Goal: Navigation & Orientation: Find specific page/section

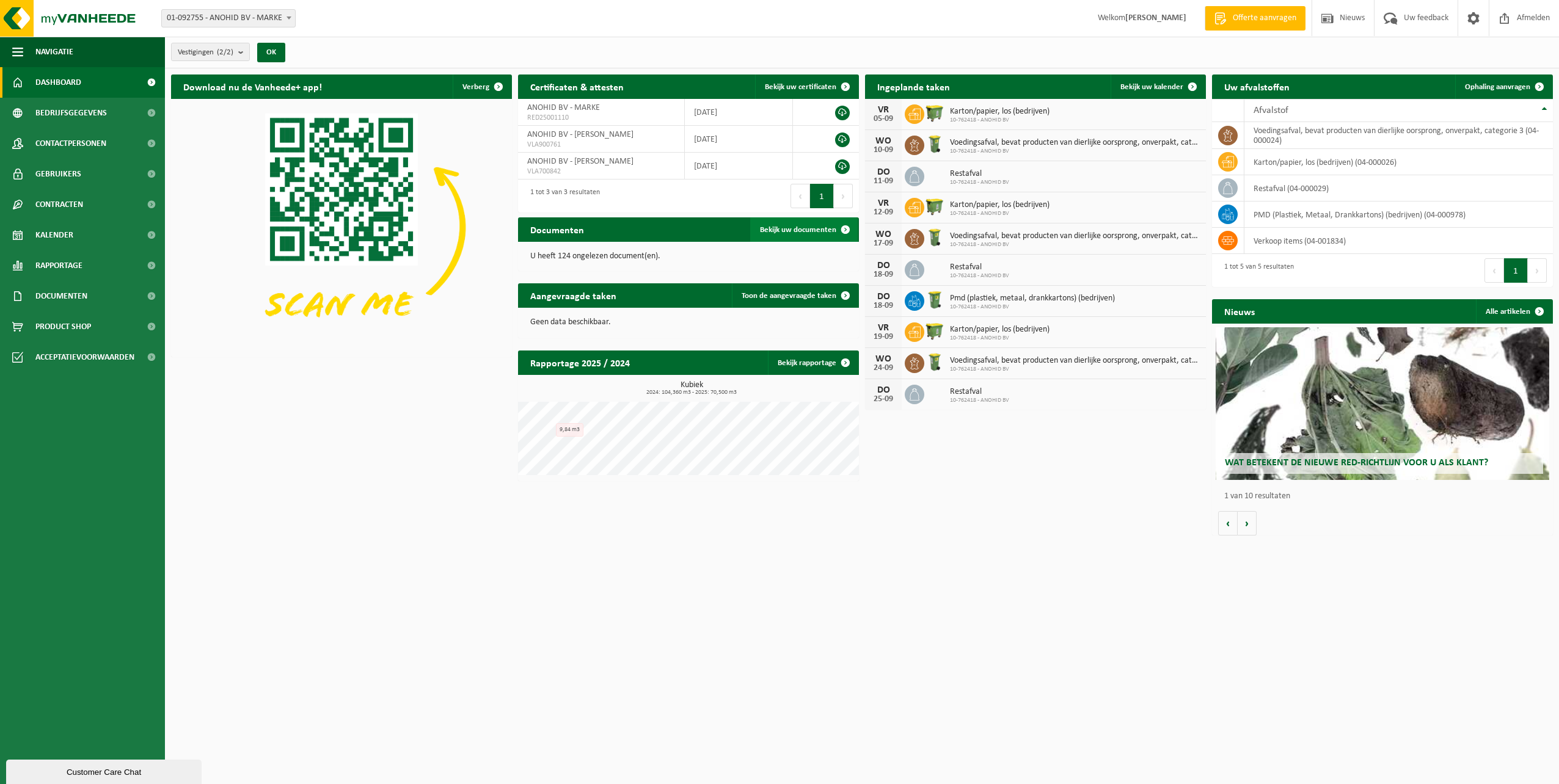
click at [807, 230] on span "Bekijk uw documenten" at bounding box center [797, 230] width 76 height 8
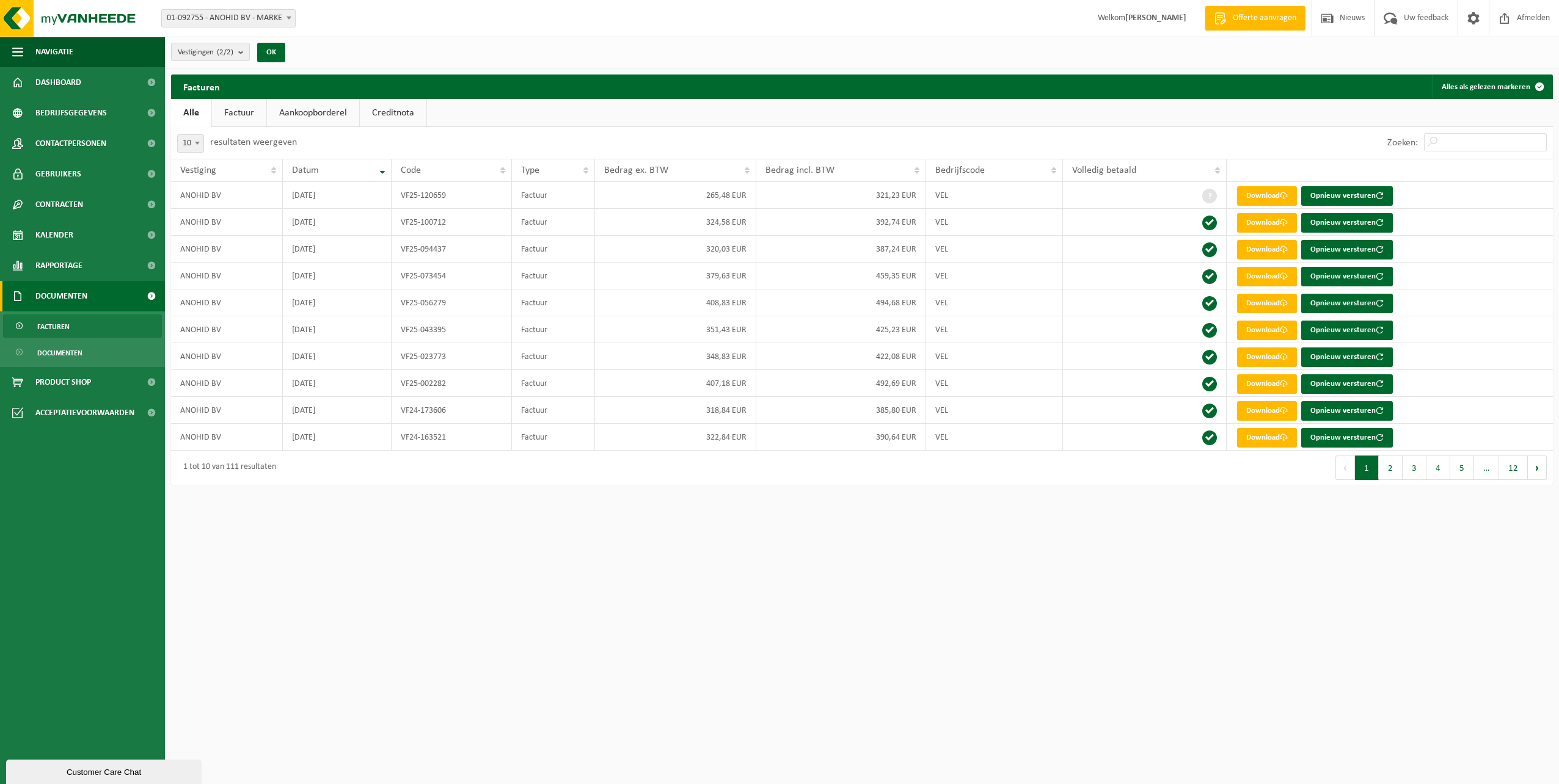
click at [390, 115] on link "Creditnota" at bounding box center [393, 113] width 66 height 28
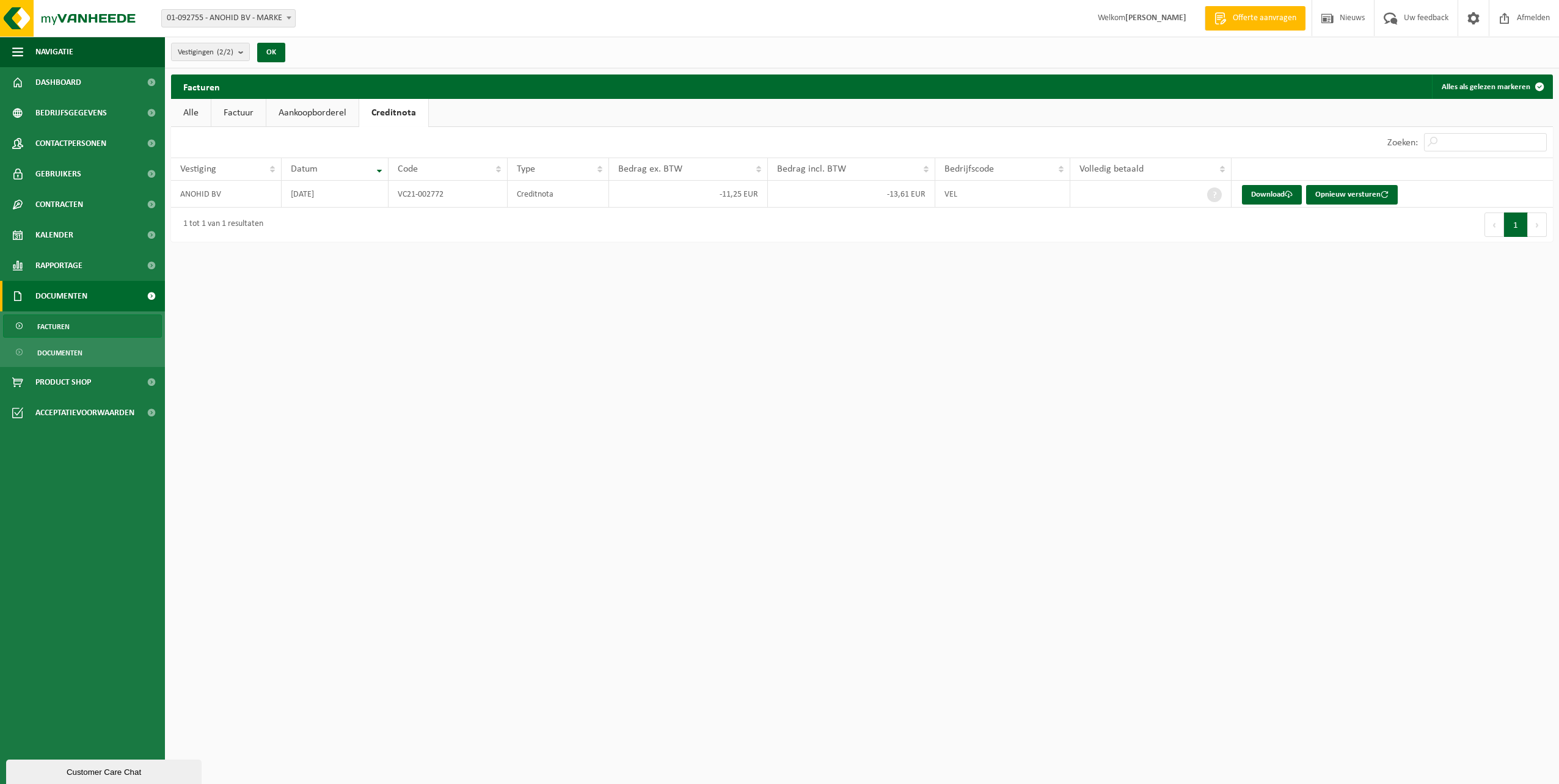
click at [321, 113] on link "Aankoopborderel" at bounding box center [312, 113] width 92 height 28
click at [245, 111] on link "Factuur" at bounding box center [239, 113] width 55 height 28
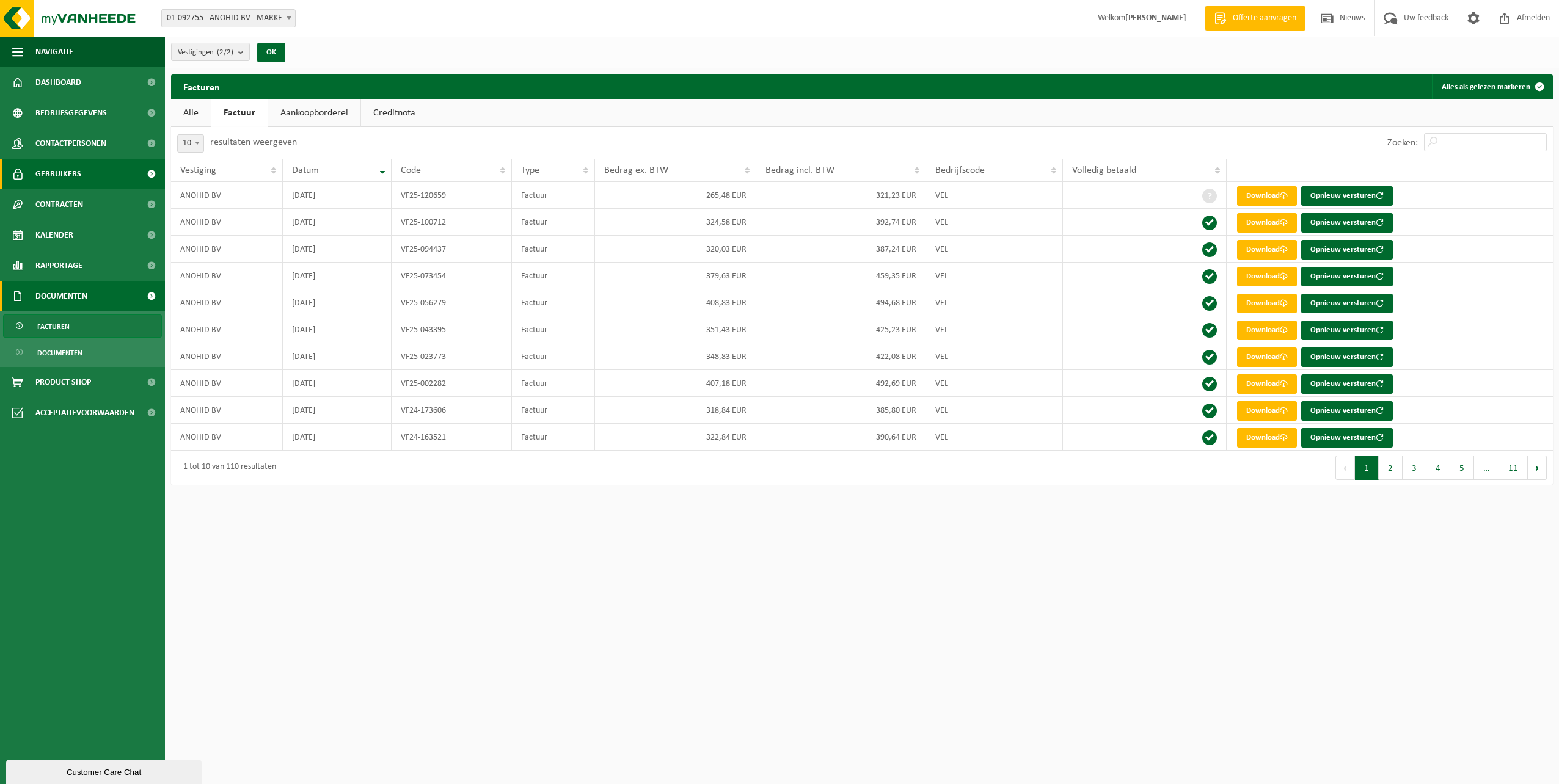
click at [55, 173] on span "Gebruikers" at bounding box center [58, 174] width 46 height 31
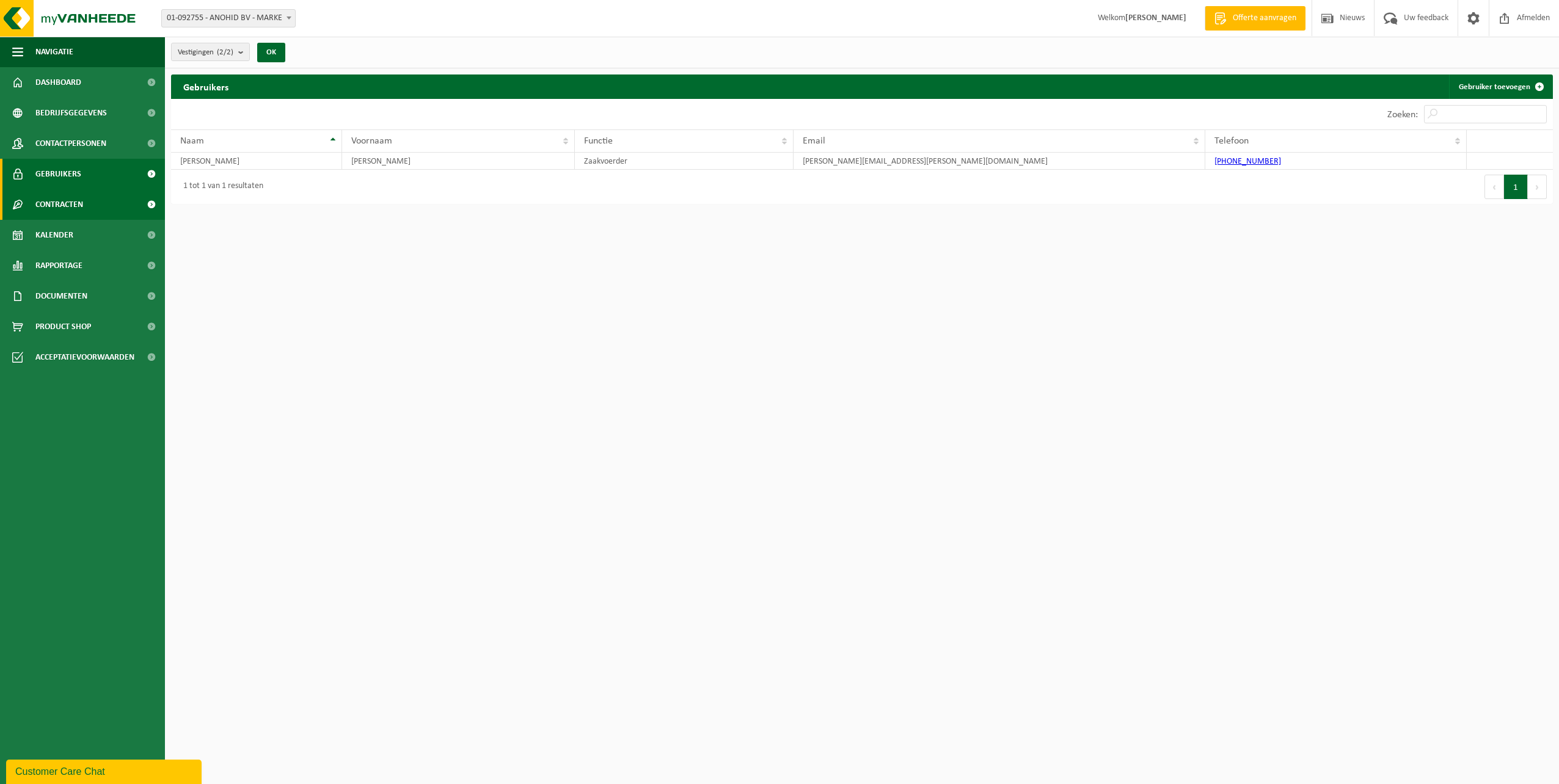
click at [63, 204] on span "Contracten" at bounding box center [59, 204] width 48 height 31
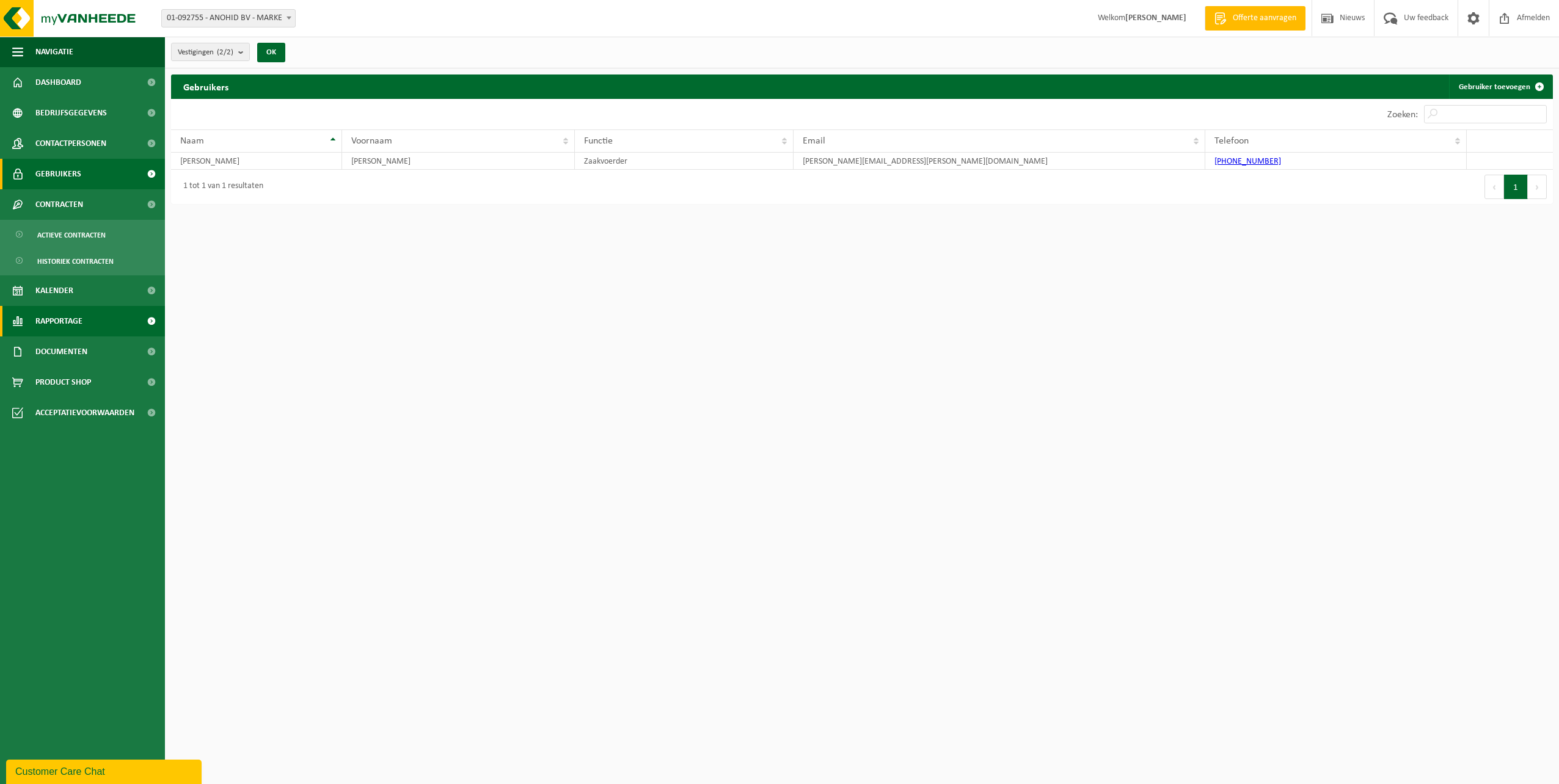
click at [66, 323] on span "Rapportage" at bounding box center [59, 321] width 47 height 31
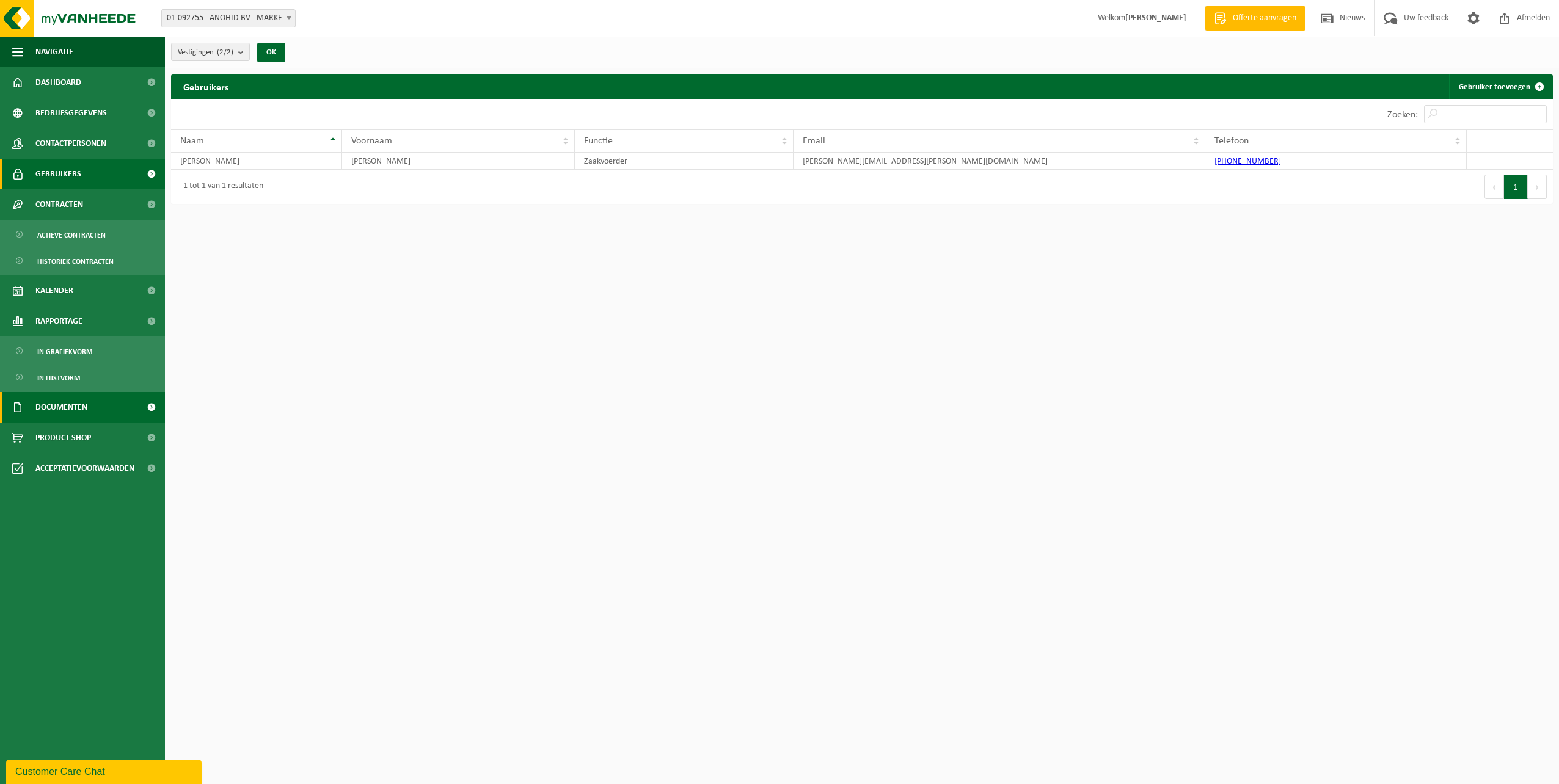
click at [68, 408] on span "Documenten" at bounding box center [61, 407] width 52 height 31
click at [65, 459] on span "Documenten" at bounding box center [59, 464] width 45 height 23
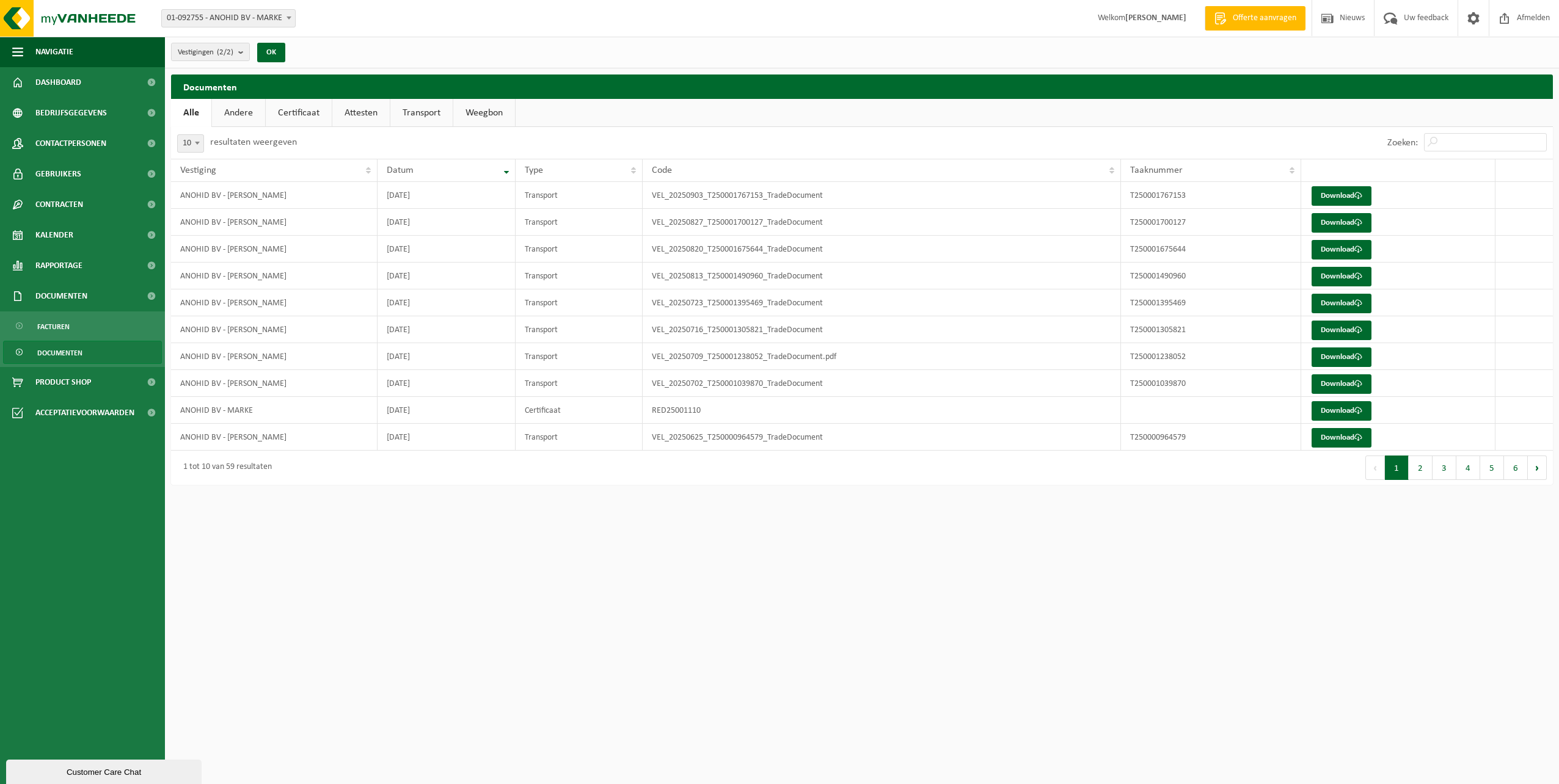
click at [304, 111] on link "Certificaat" at bounding box center [298, 113] width 66 height 28
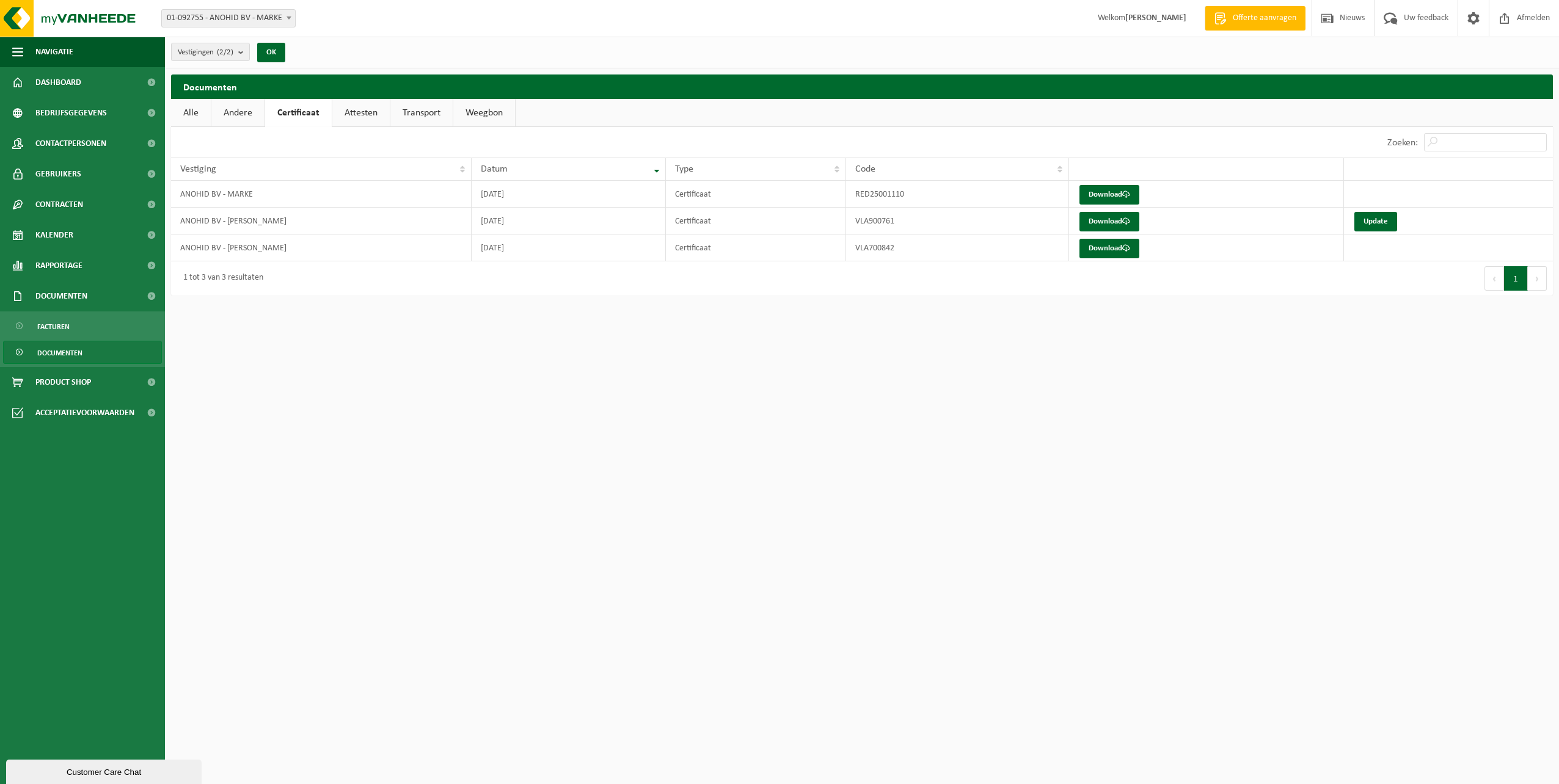
click at [365, 111] on link "Attesten" at bounding box center [361, 113] width 57 height 28
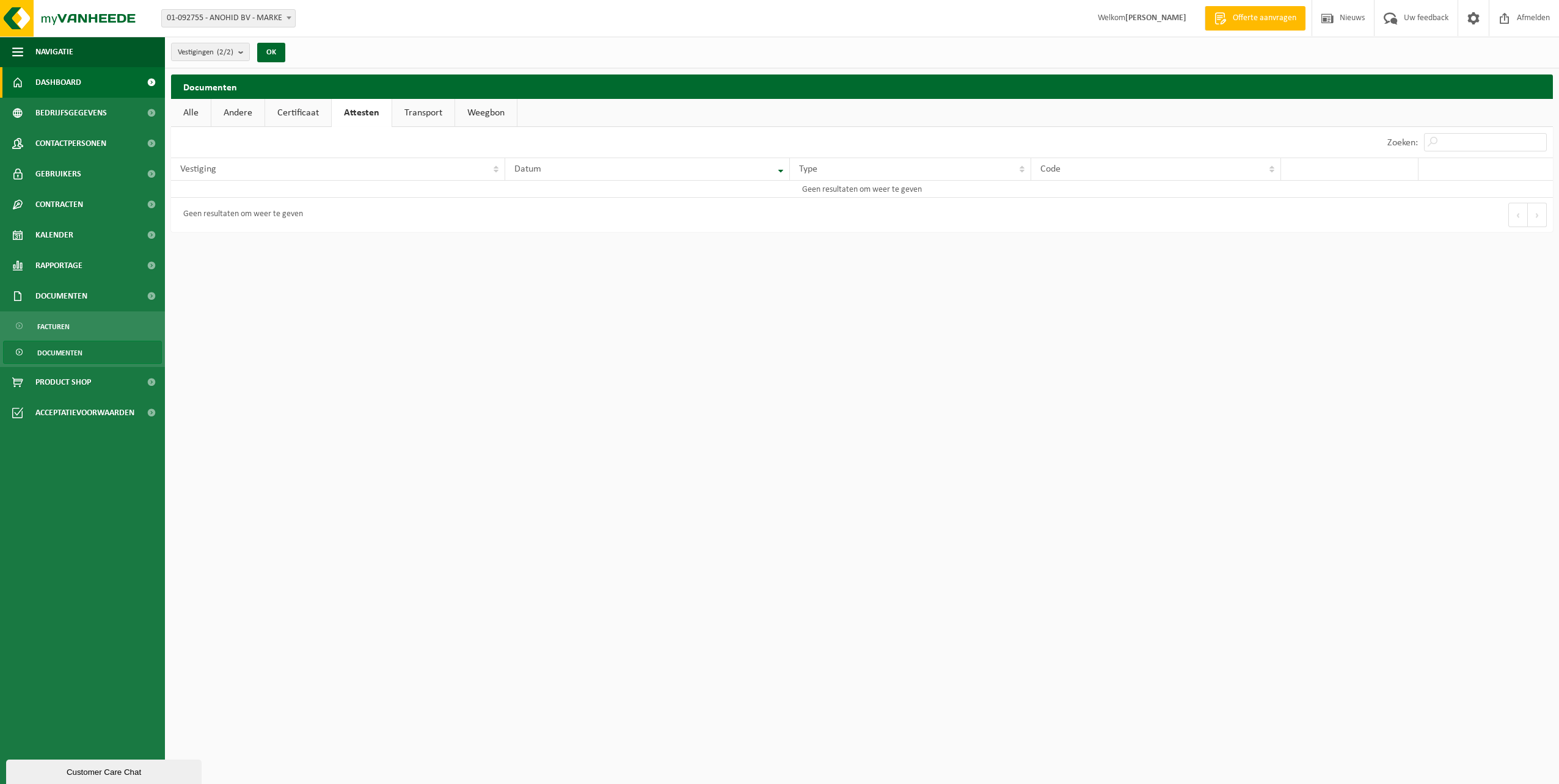
click at [66, 84] on span "Dashboard" at bounding box center [58, 82] width 46 height 31
